Goal: Information Seeking & Learning: Check status

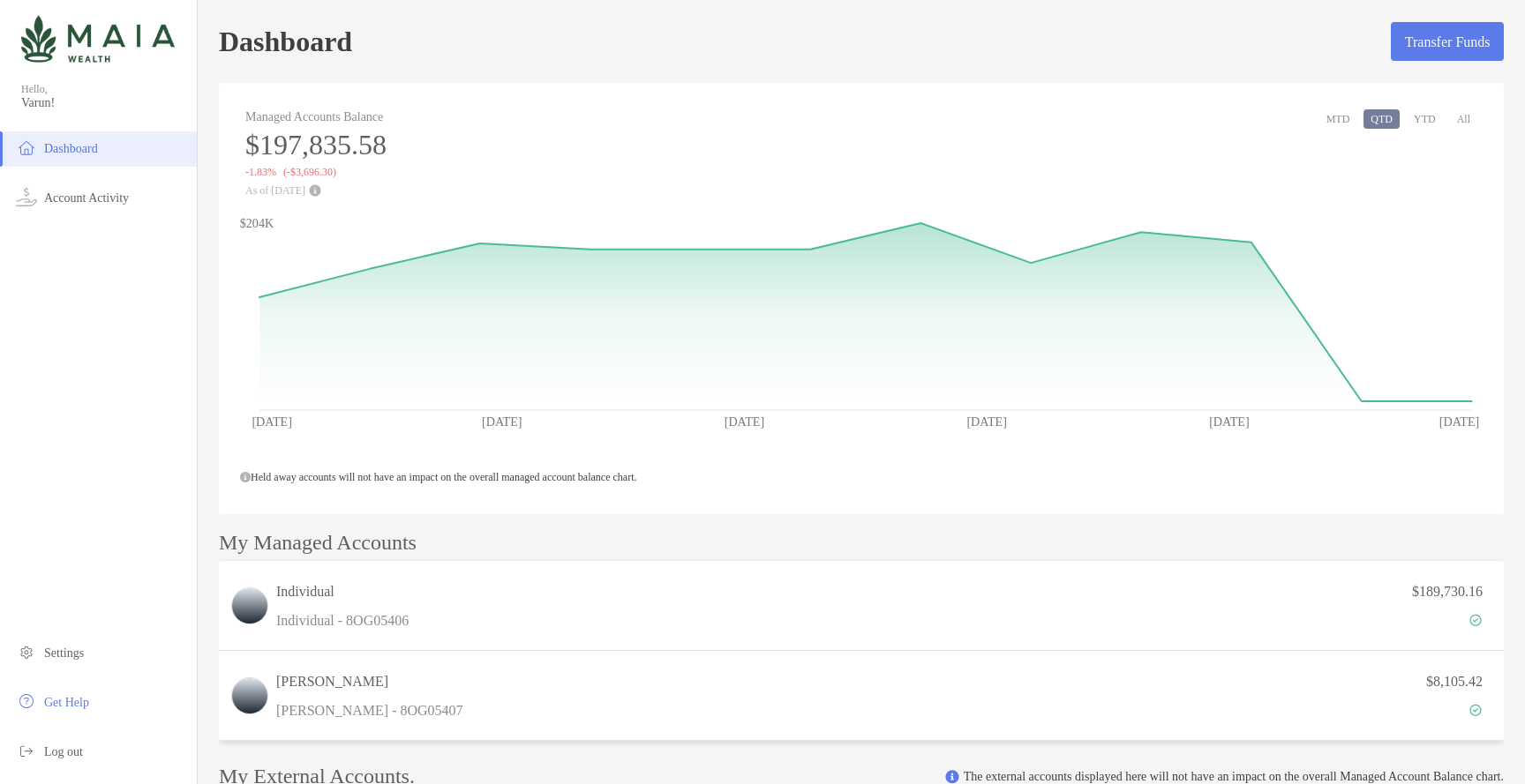
click at [1453, 111] on button "All" at bounding box center [1464, 118] width 27 height 19
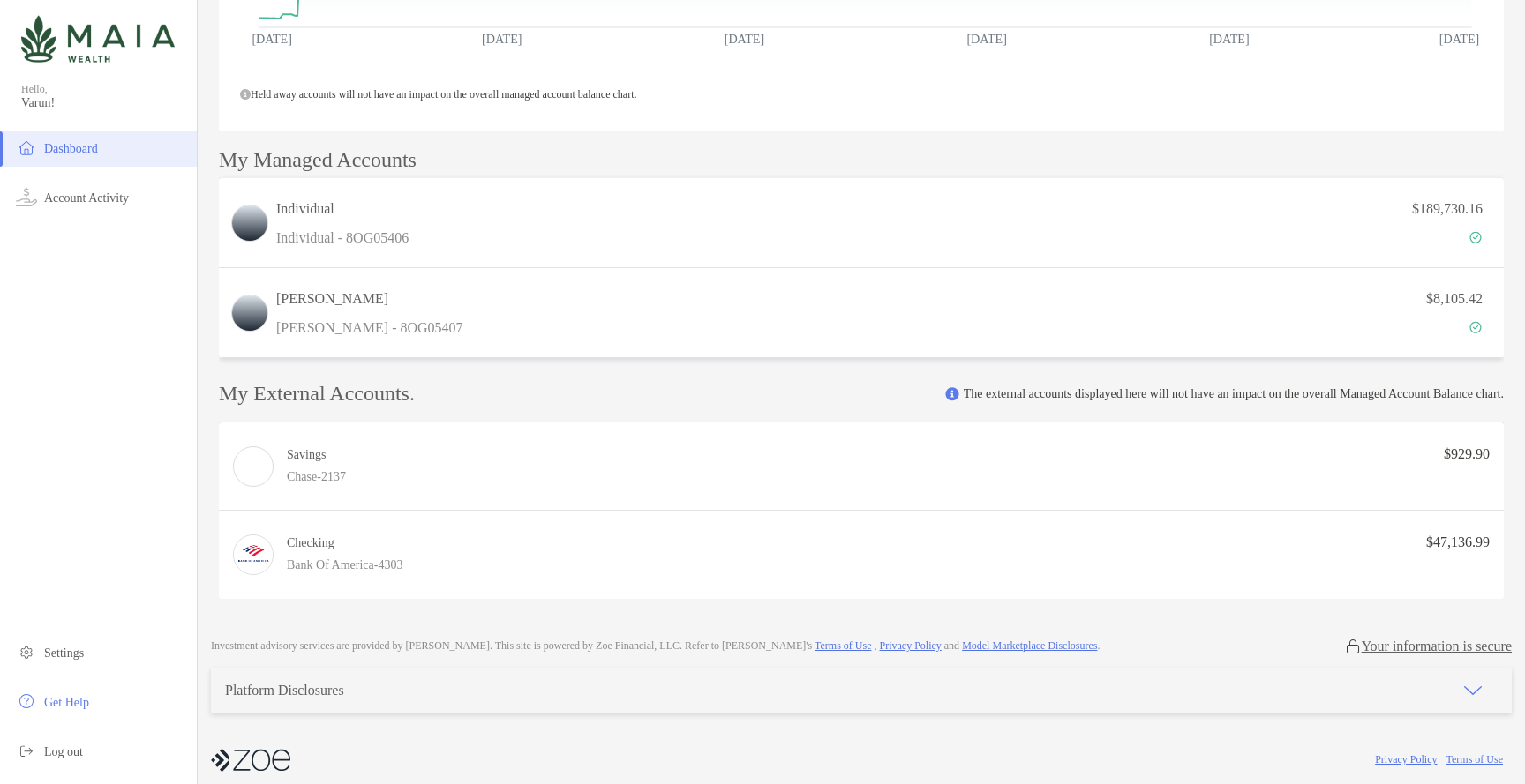
scroll to position [397, 0]
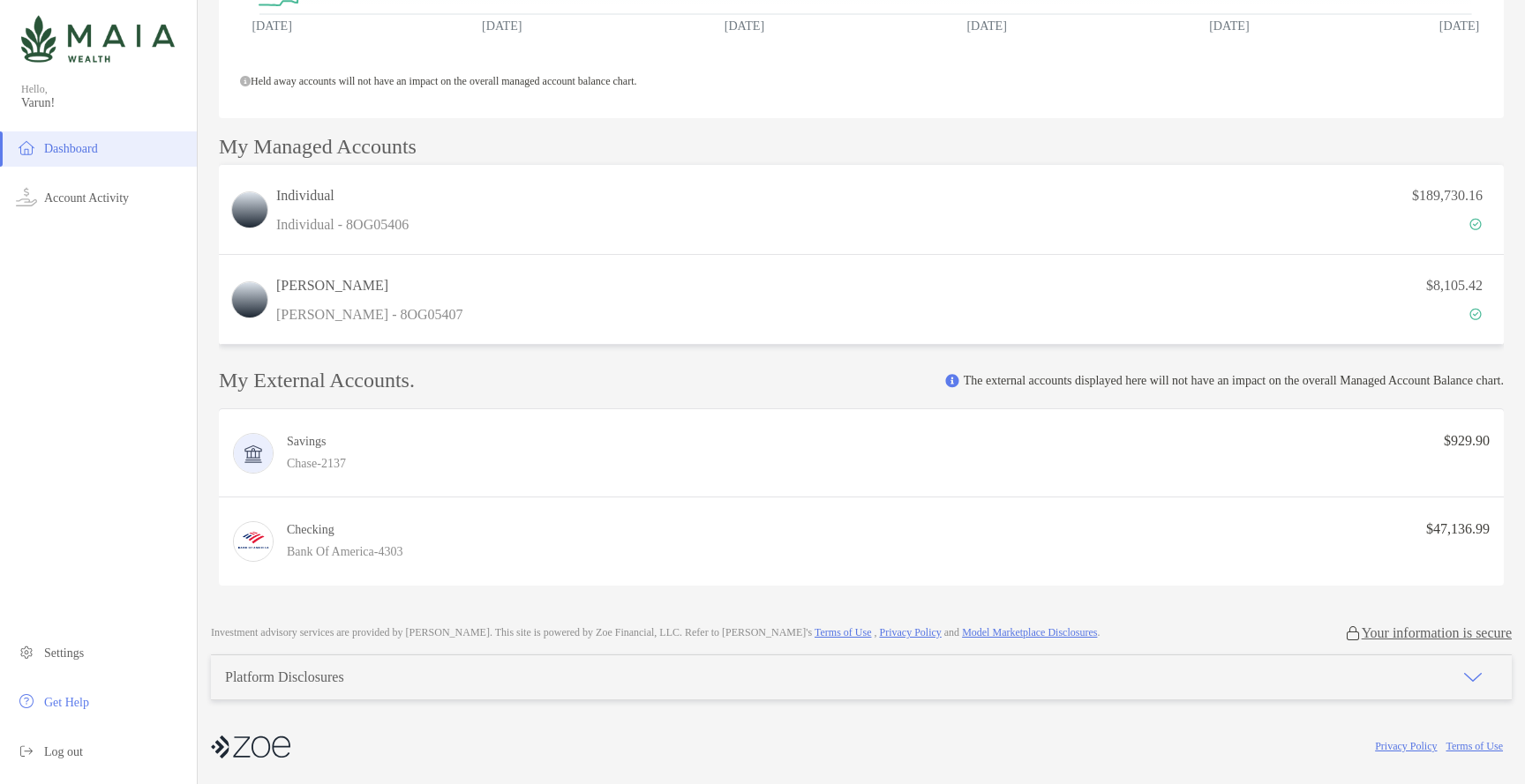
click at [1446, 673] on button "button" at bounding box center [1473, 677] width 78 height 44
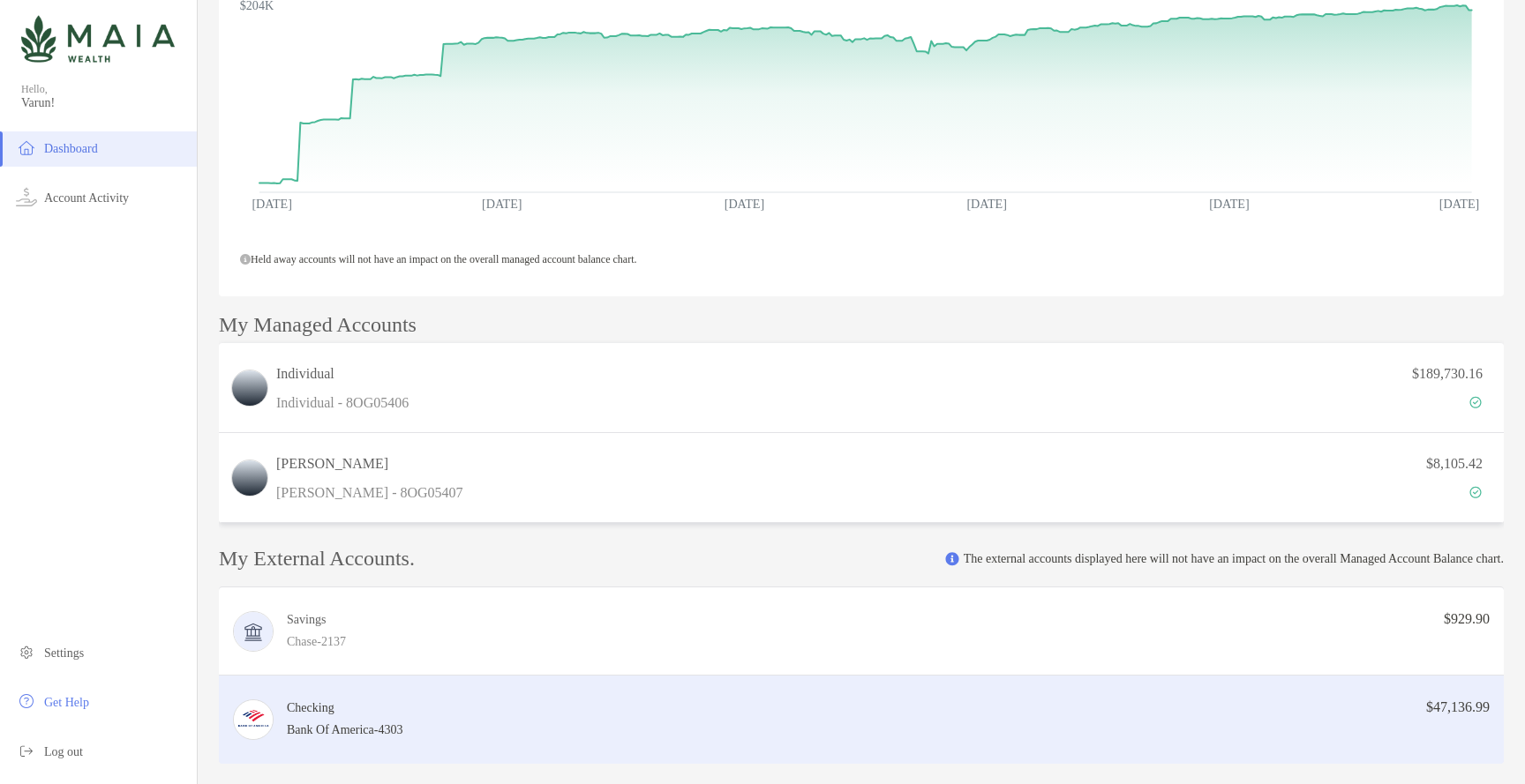
scroll to position [0, 0]
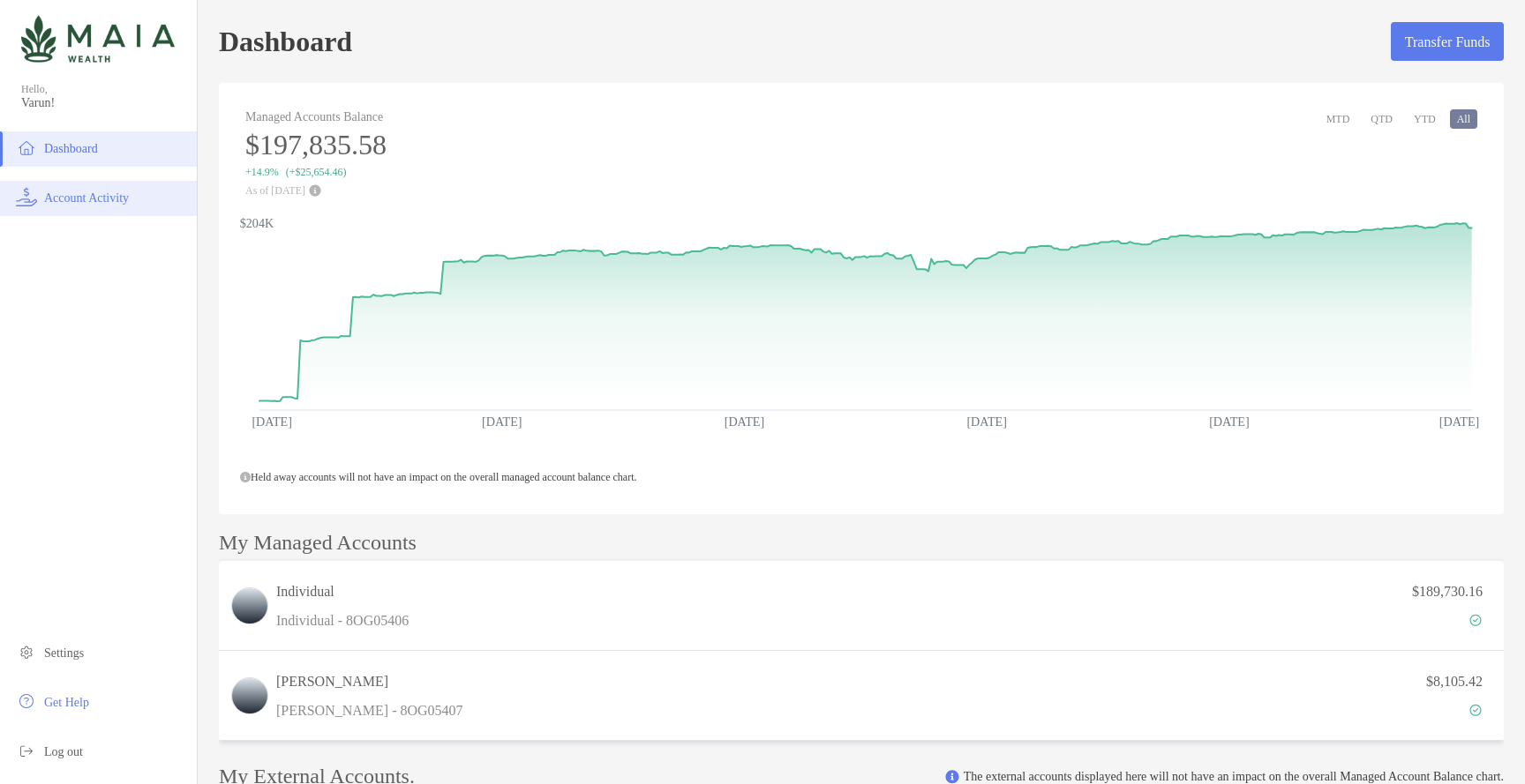
click at [89, 189] on li "Account Activity" at bounding box center [98, 198] width 197 height 35
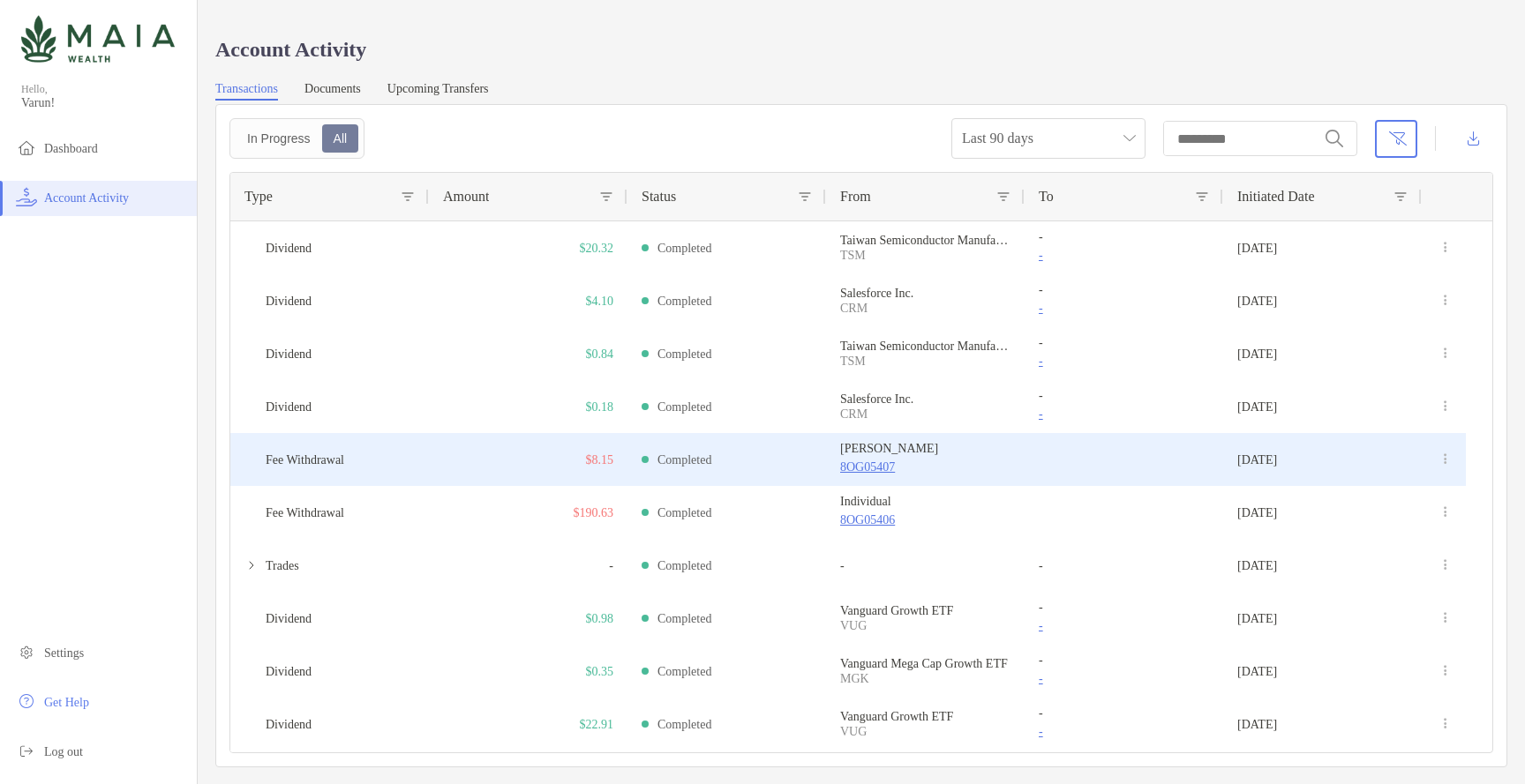
click at [1372, 469] on div "[DATE]" at bounding box center [1323, 460] width 199 height 53
click at [411, 456] on div "Fee Withdrawal" at bounding box center [330, 460] width 199 height 53
click at [316, 458] on span "Fee Withdrawal" at bounding box center [304, 460] width 79 height 29
click at [399, 483] on div "Fee Withdrawal" at bounding box center [330, 460] width 199 height 53
click at [466, 475] on div "$8.15" at bounding box center [529, 460] width 199 height 53
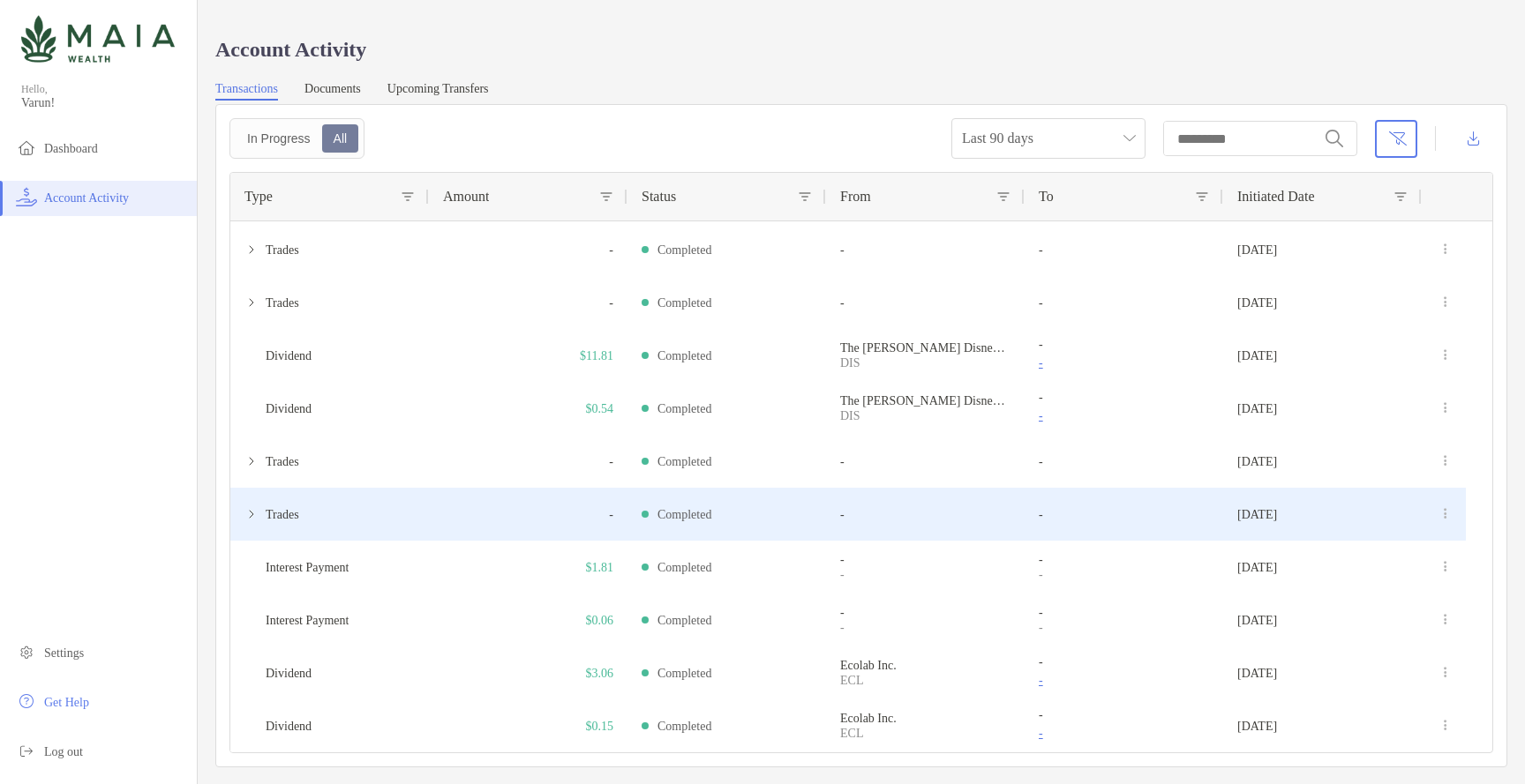
click at [388, 507] on div "Trades" at bounding box center [330, 514] width 199 height 53
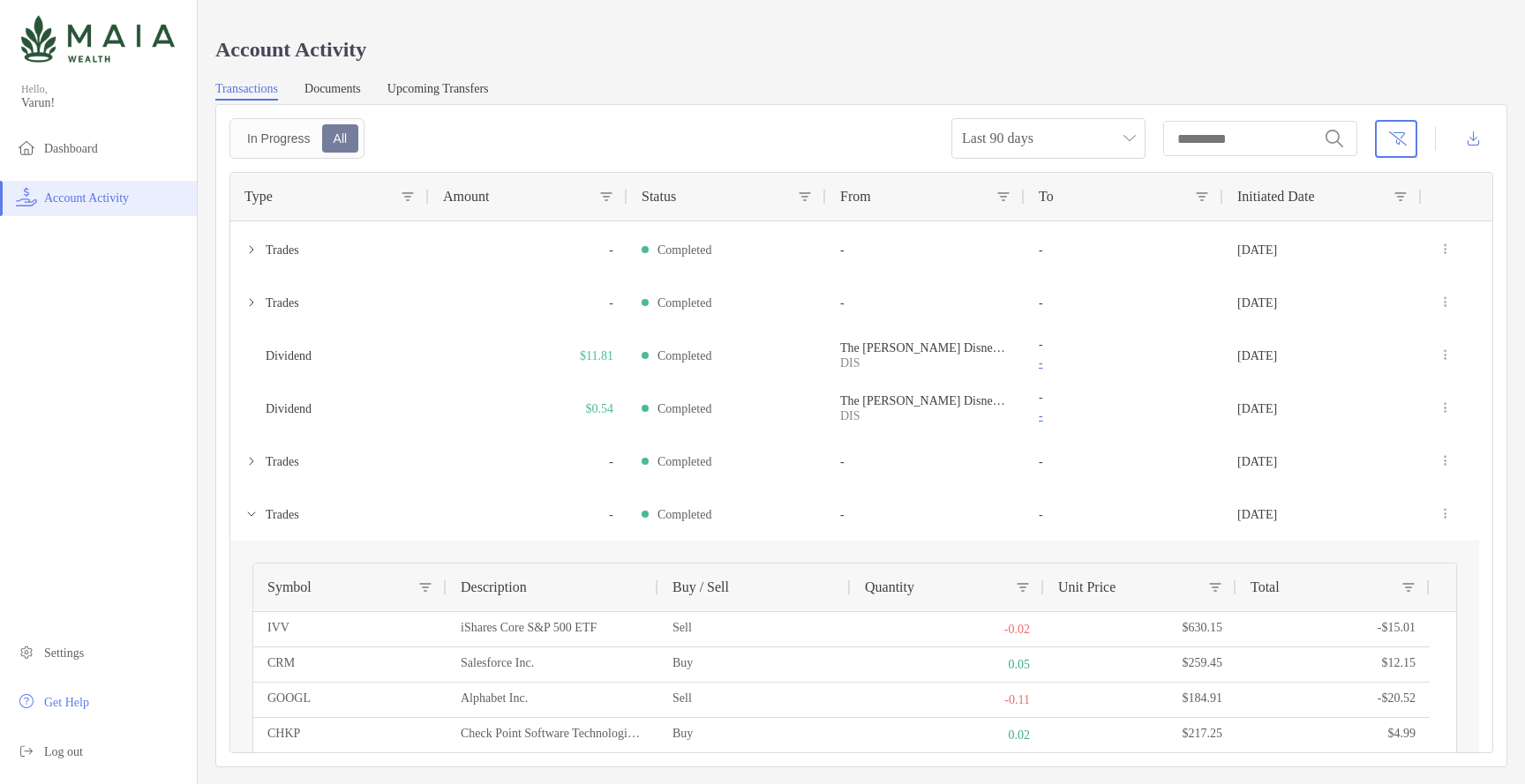
click at [1502, 324] on div "Account Activity Transactions Documents Upcoming Transfers In Progress All Last…" at bounding box center [861, 392] width 1327 height 785
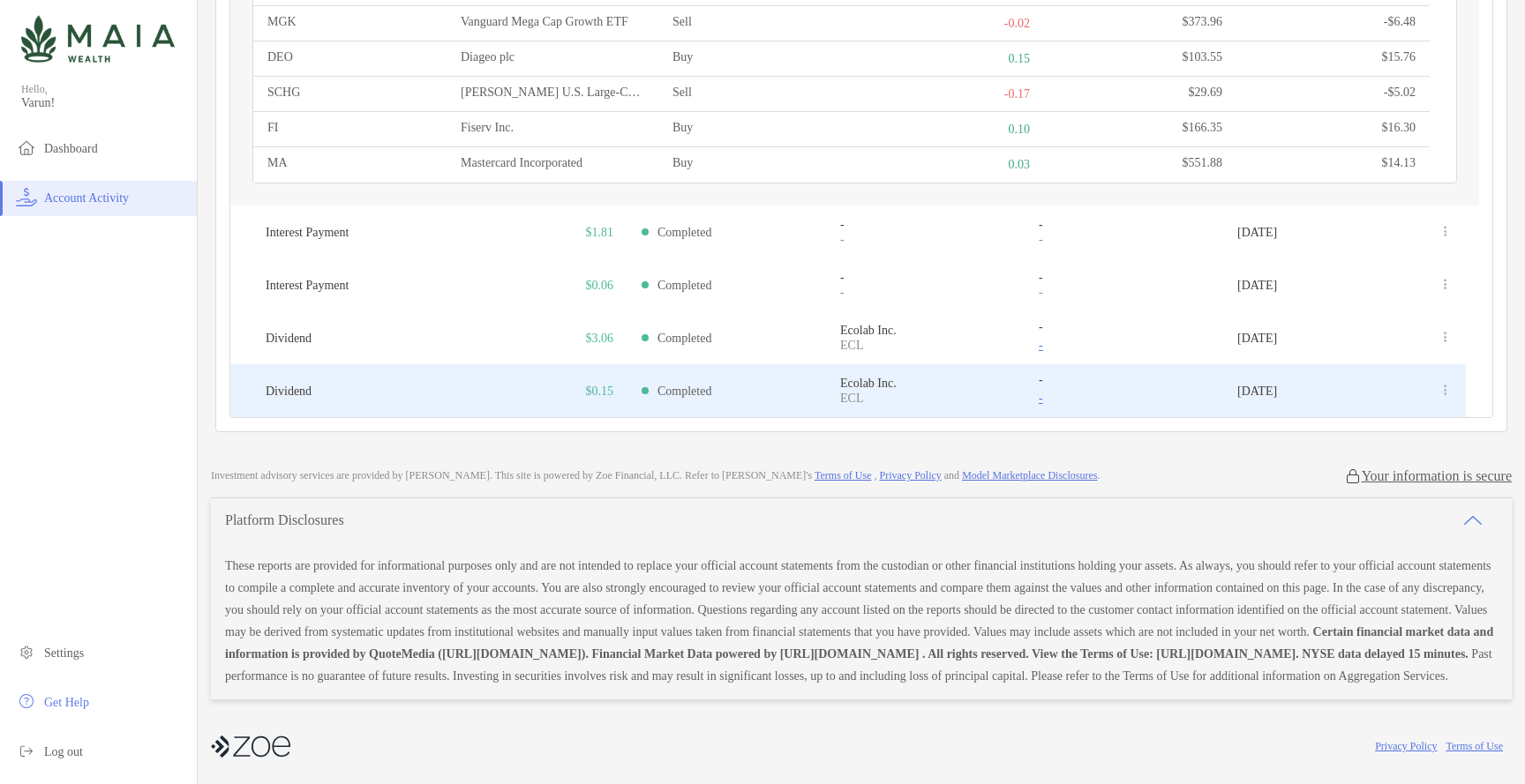
scroll to position [3499, 0]
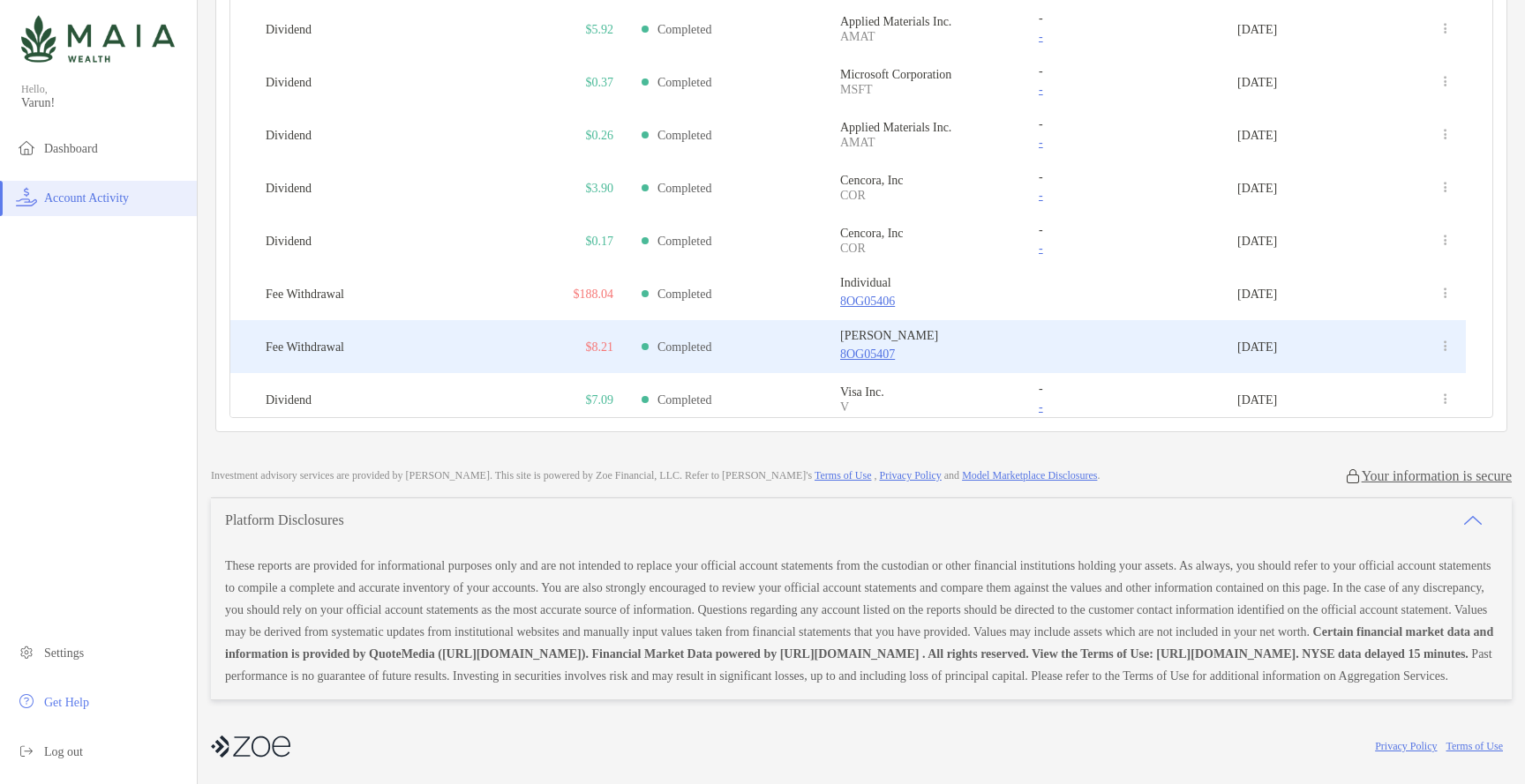
click at [605, 336] on p "$8.21" at bounding box center [600, 347] width 28 height 22
click at [413, 321] on div "Fee Withdrawal" at bounding box center [330, 347] width 199 height 53
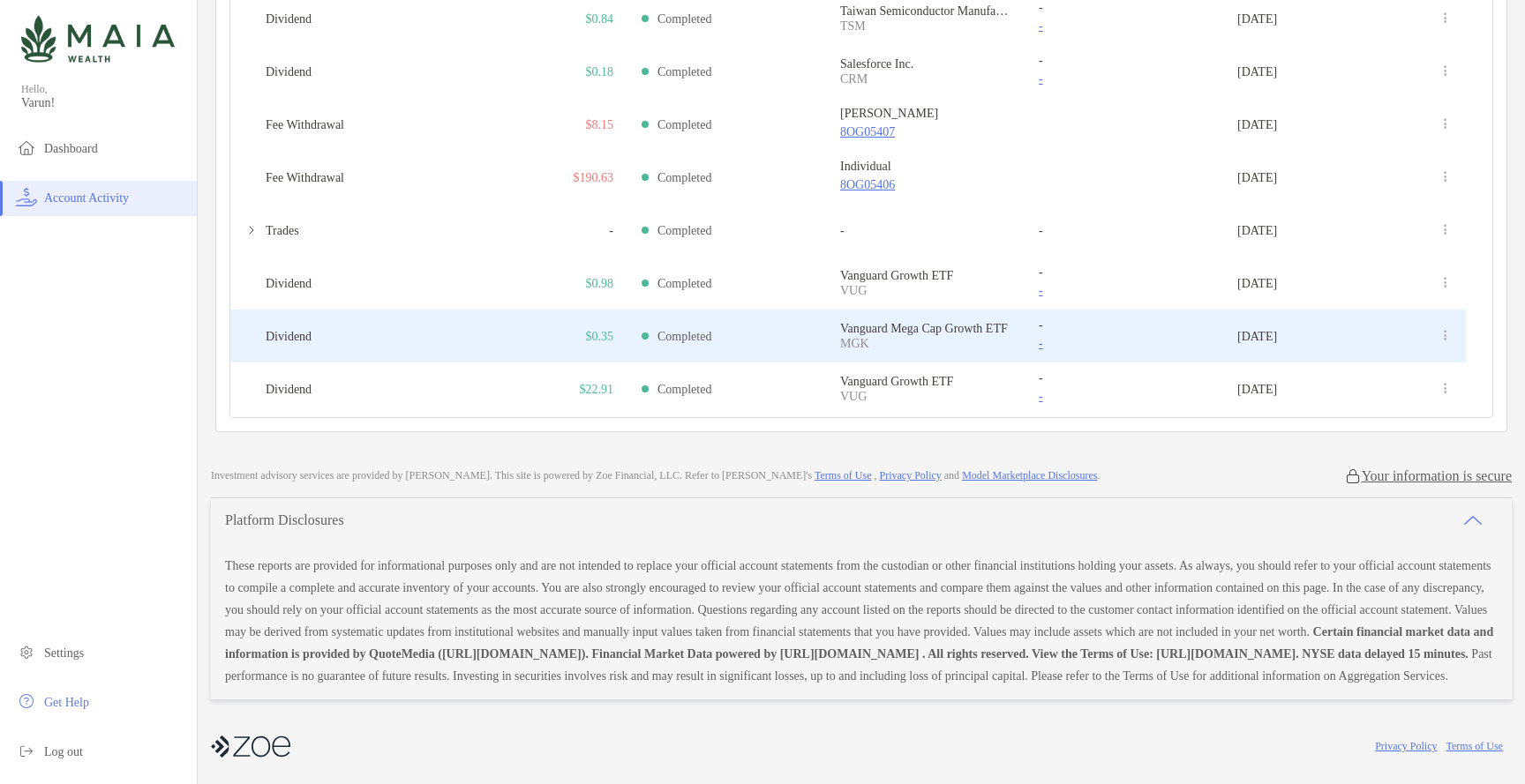
scroll to position [0, 0]
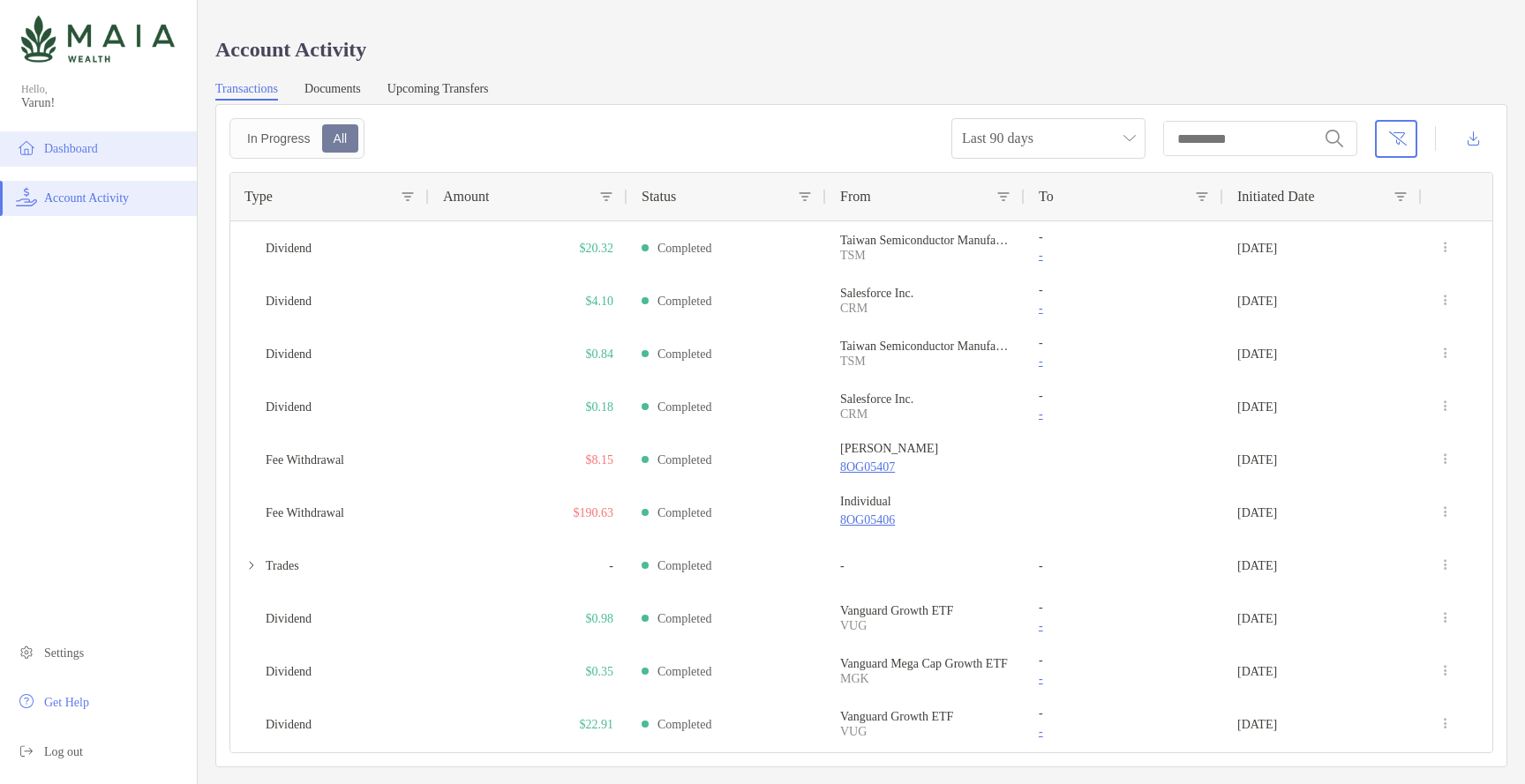
click at [69, 145] on span "Dashboard" at bounding box center [71, 148] width 54 height 14
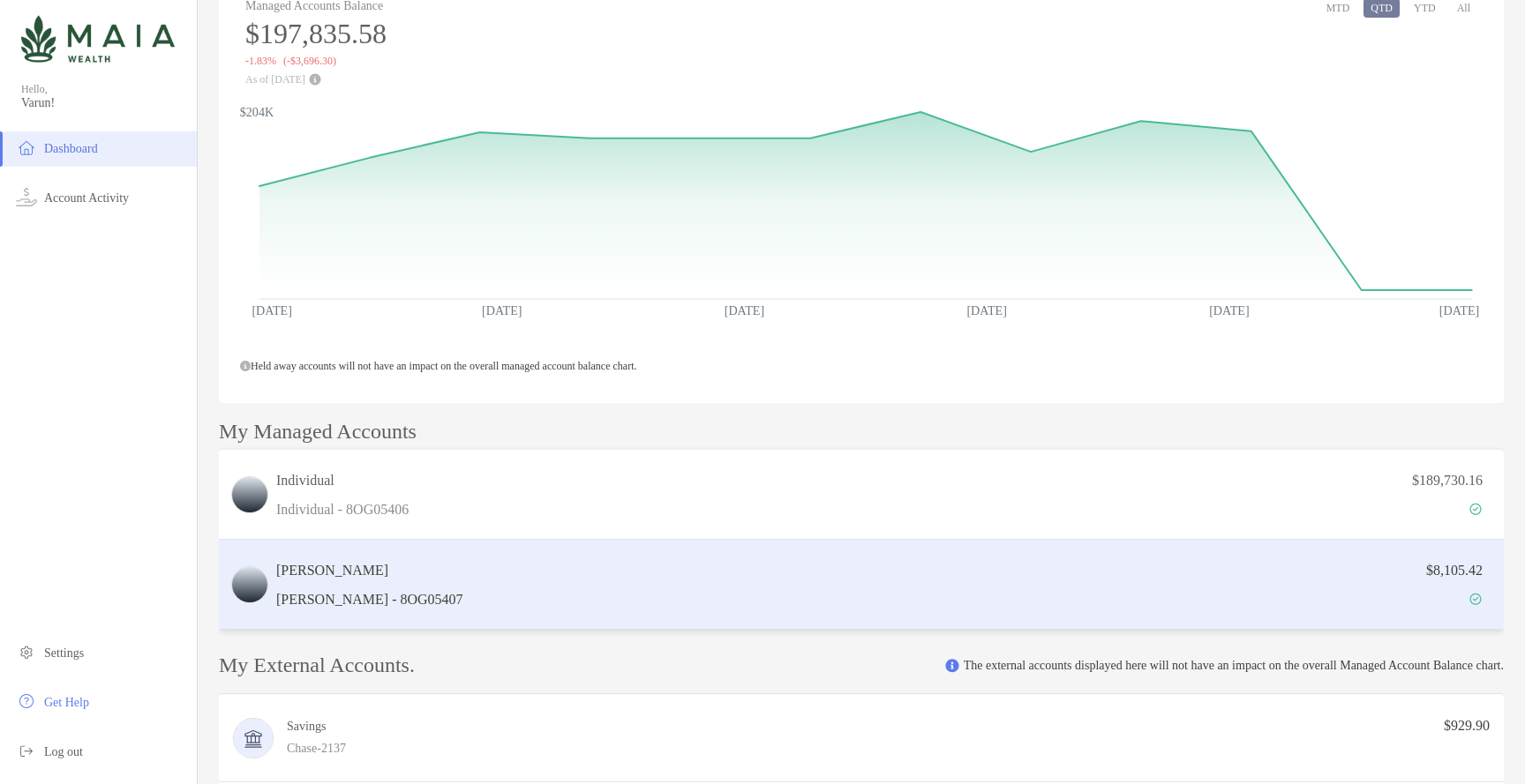
scroll to position [113, 0]
click at [492, 601] on div "$8,105.42" at bounding box center [982, 583] width 1023 height 51
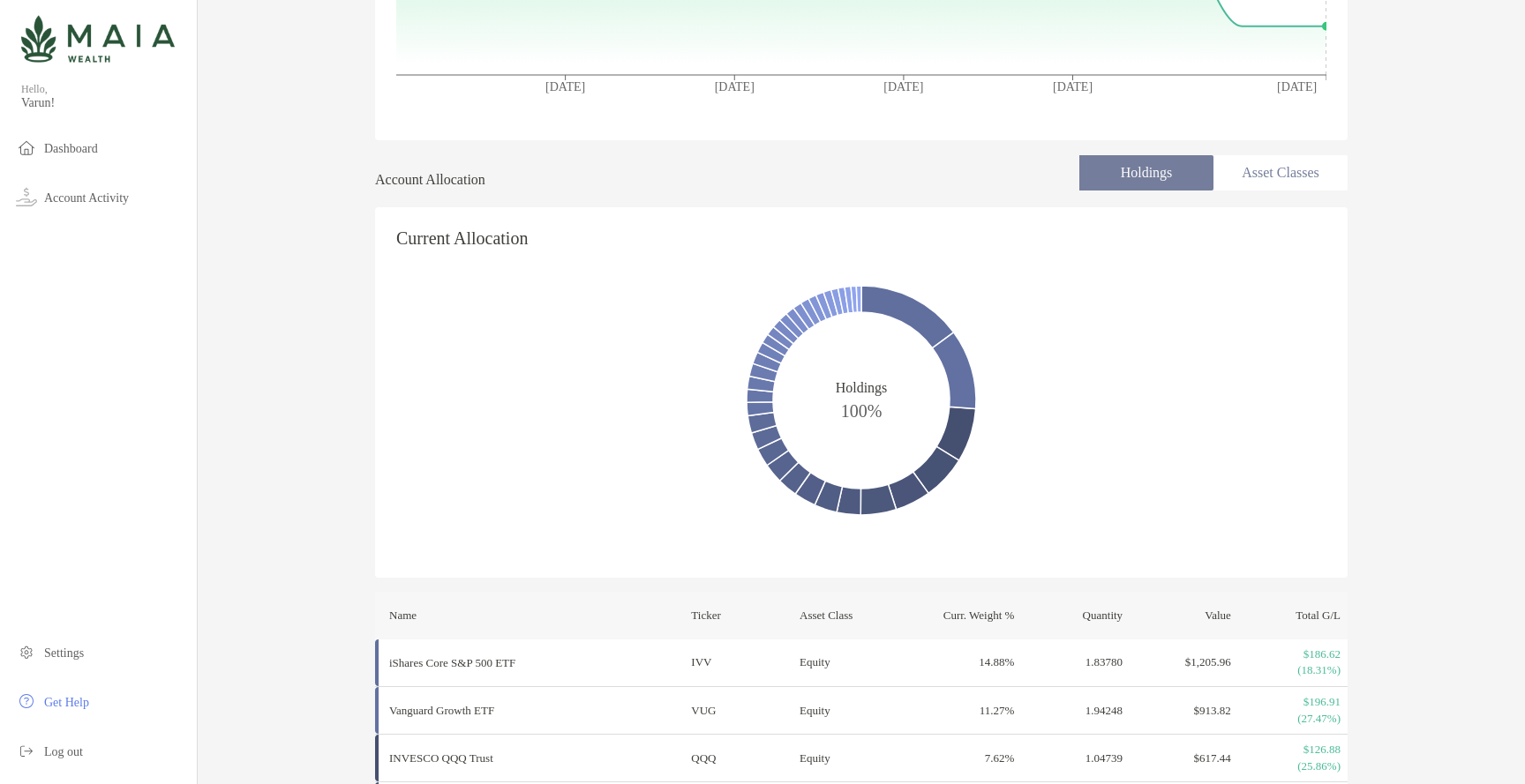
scroll to position [557, 0]
